Goal: Information Seeking & Learning: Learn about a topic

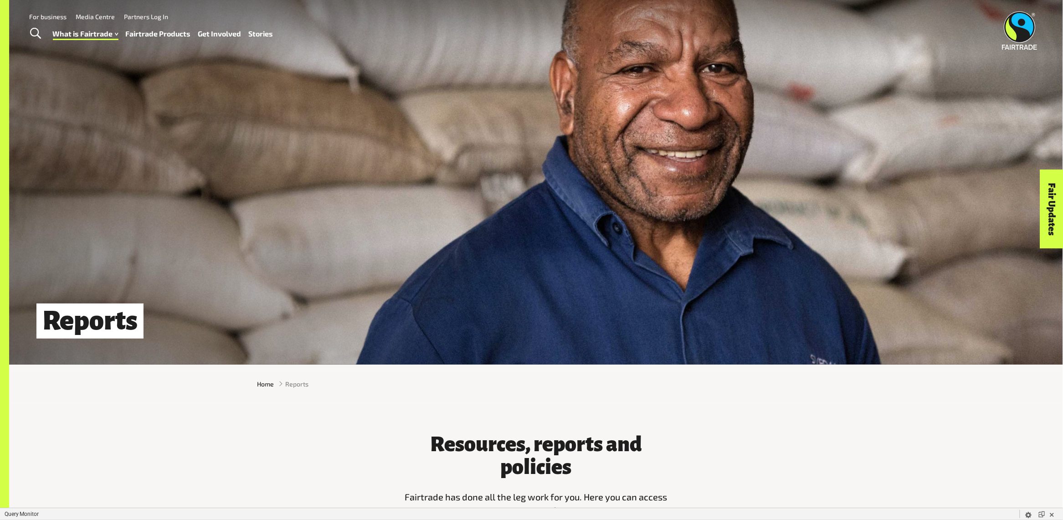
click at [146, 34] on link "Fairtrade Products" at bounding box center [158, 33] width 65 height 13
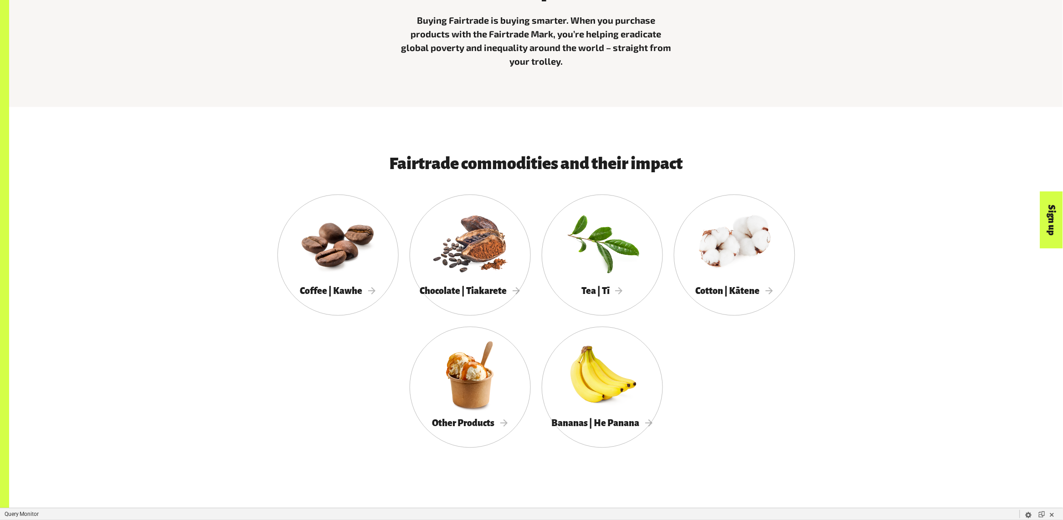
scroll to position [456, 0]
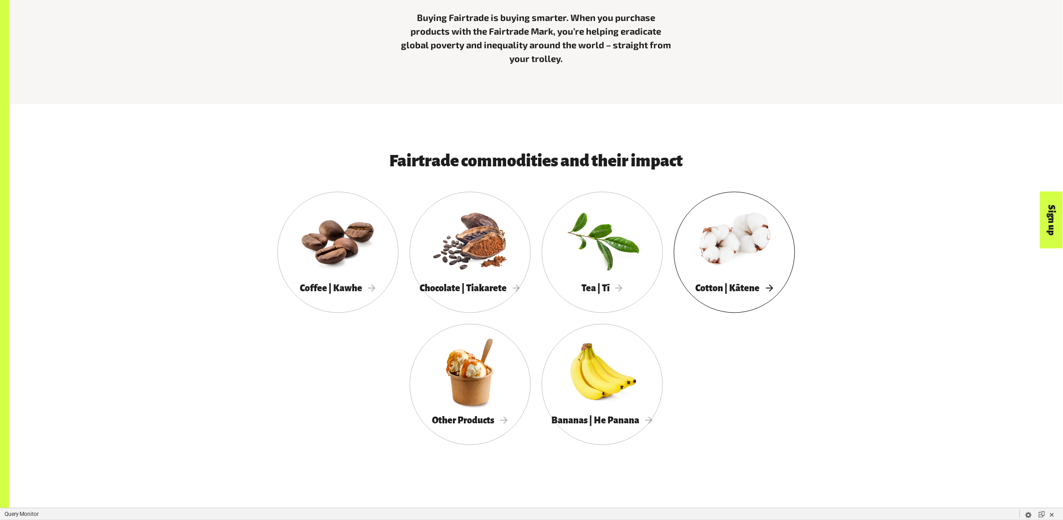
click at [747, 245] on div at bounding box center [734, 239] width 121 height 79
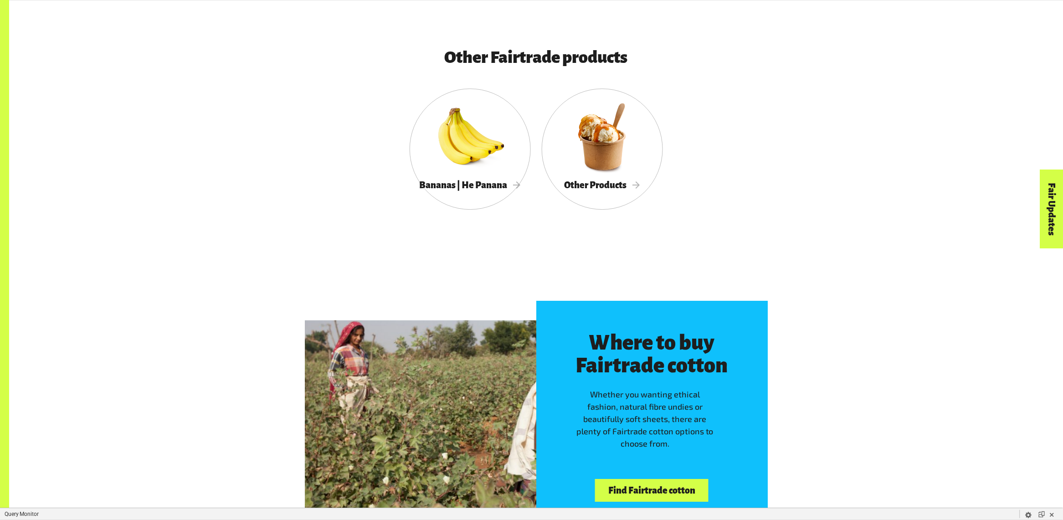
scroll to position [2673, 0]
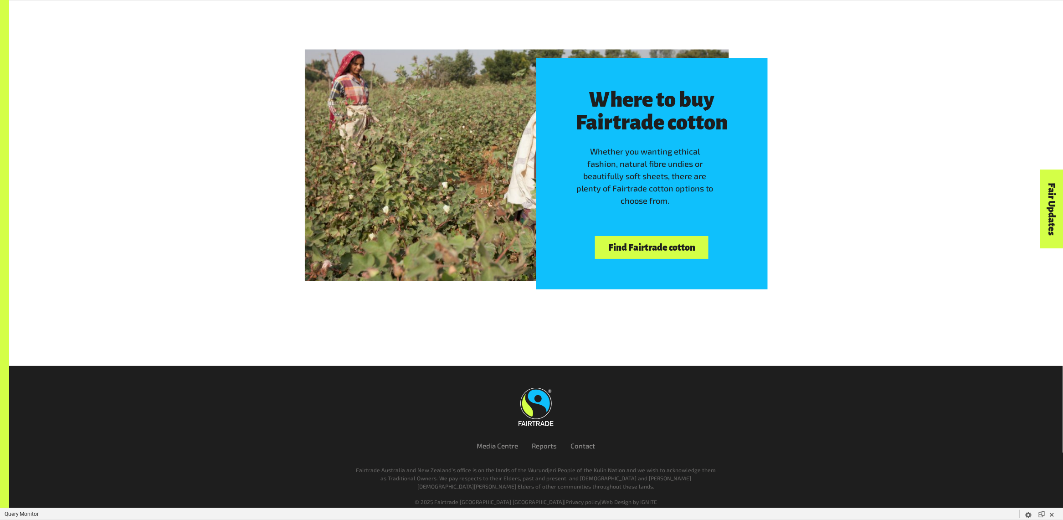
click at [638, 252] on link "Find Fairtrade cotton" at bounding box center [651, 247] width 113 height 23
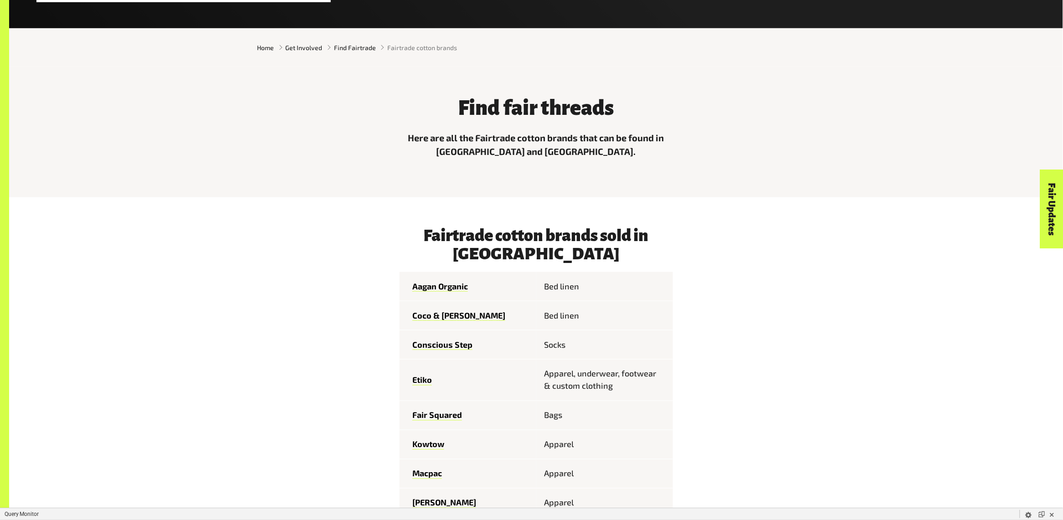
scroll to position [361, 0]
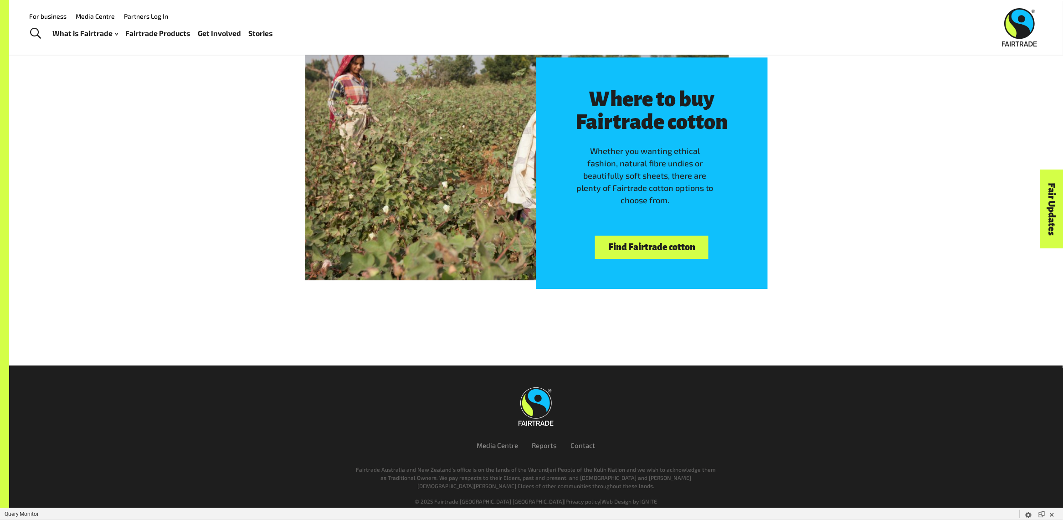
click at [676, 250] on link "Find Fairtrade cotton" at bounding box center [651, 246] width 113 height 23
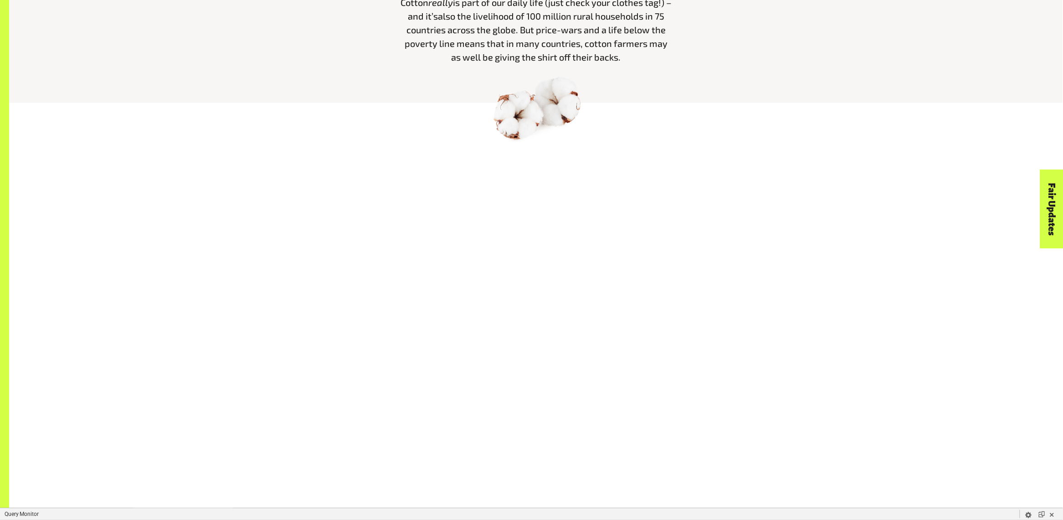
scroll to position [552, 0]
